Goal: Information Seeking & Learning: Learn about a topic

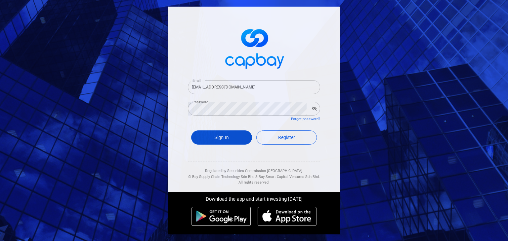
drag, startPoint x: 0, startPoint y: 0, endPoint x: 217, endPoint y: 139, distance: 257.7
click at [217, 139] on button "Sign In" at bounding box center [221, 138] width 61 height 14
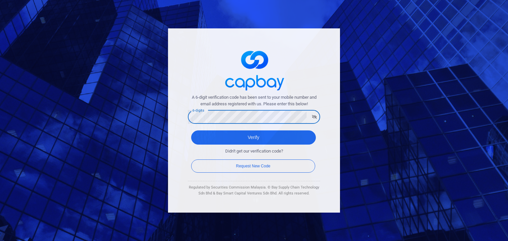
click at [191, 131] on button "Verify" at bounding box center [253, 138] width 125 height 14
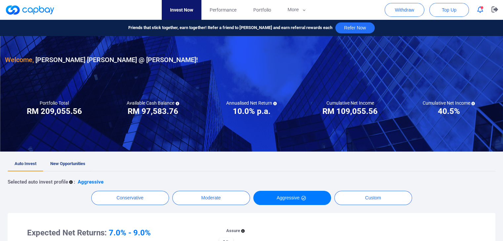
click at [75, 160] on link "New Opportunities" at bounding box center [67, 164] width 49 height 15
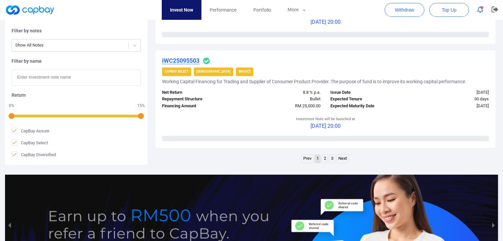
scroll to position [1059, 0]
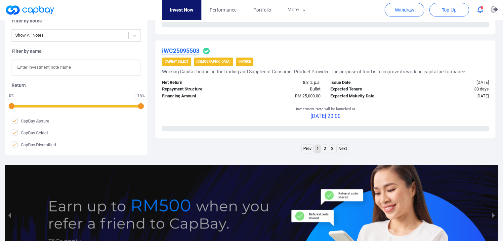
click at [343, 149] on link "Next" at bounding box center [343, 149] width 12 height 8
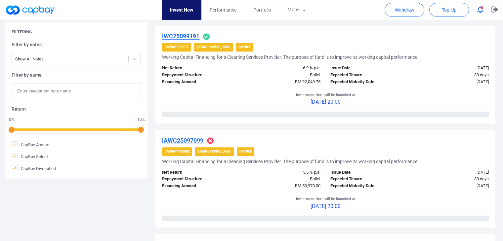
scroll to position [243, 0]
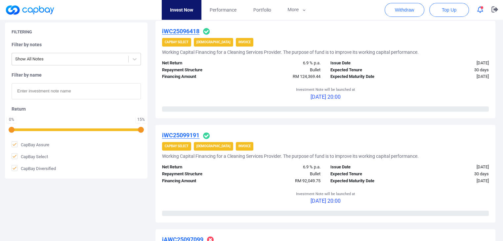
click at [187, 133] on u "iWC25099191" at bounding box center [180, 135] width 37 height 7
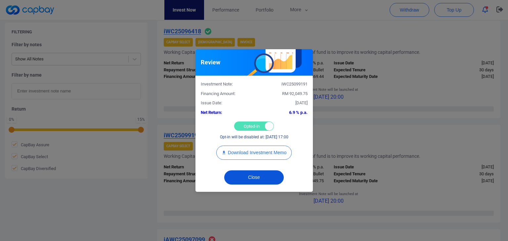
click at [234, 175] on button "Close" at bounding box center [254, 178] width 60 height 14
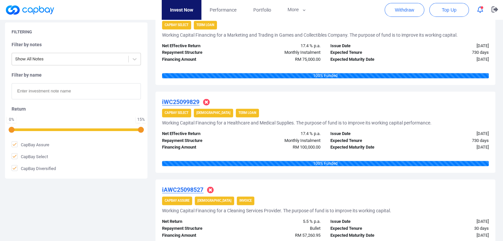
scroll to position [971, 0]
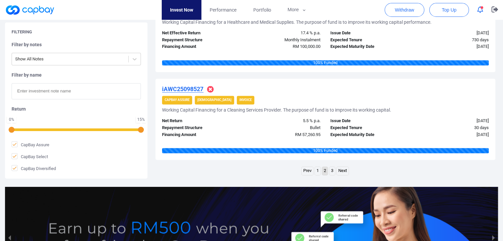
click at [339, 168] on link "Next" at bounding box center [343, 171] width 12 height 8
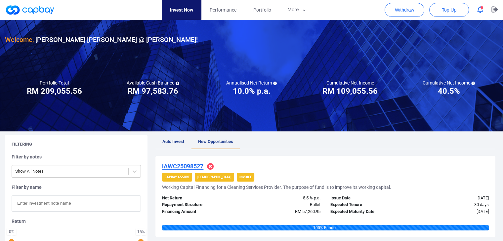
scroll to position [0, 0]
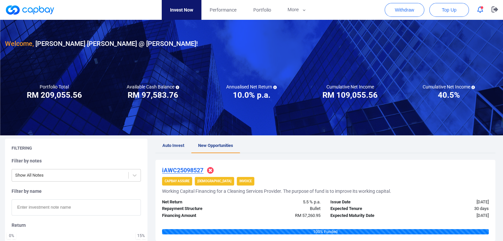
click at [482, 8] on span "button" at bounding box center [482, 7] width 3 height 3
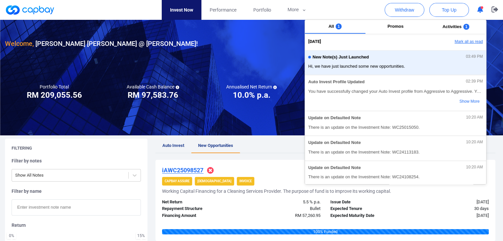
click at [475, 41] on button "Mark all as read" at bounding box center [450, 41] width 71 height 11
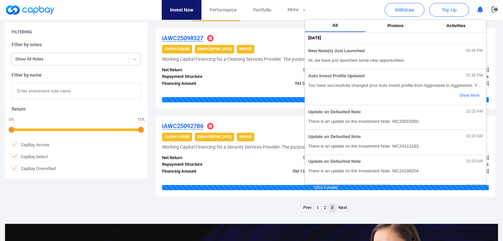
click at [248, 160] on div "5.5 % p.a." at bounding box center [283, 158] width 84 height 7
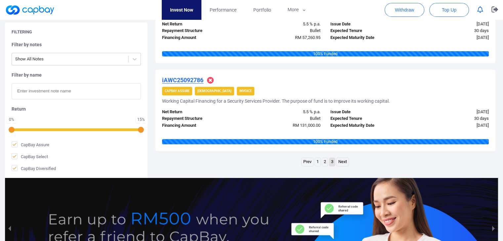
scroll to position [232, 0]
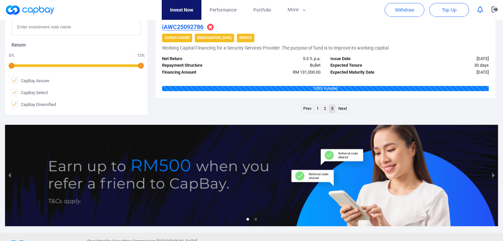
click at [317, 107] on link "1" at bounding box center [318, 109] width 6 height 8
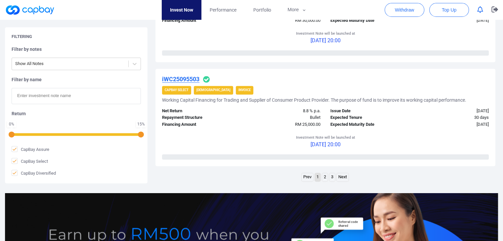
scroll to position [1092, 0]
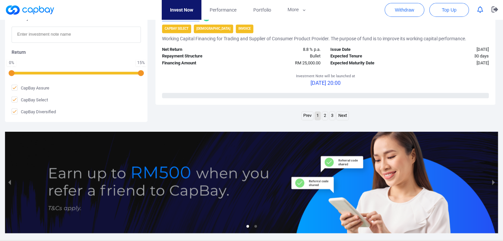
click at [322, 114] on link "2" at bounding box center [325, 116] width 6 height 8
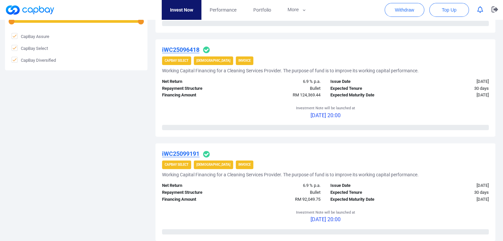
scroll to position [89, 0]
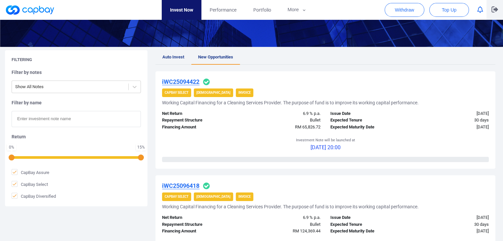
click at [490, 11] on button "button" at bounding box center [495, 10] width 17 height 20
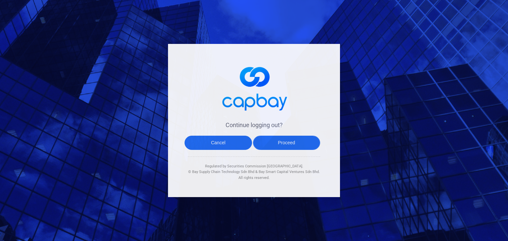
click at [272, 140] on button "Proceed" at bounding box center [286, 143] width 67 height 14
